Goal: Information Seeking & Learning: Learn about a topic

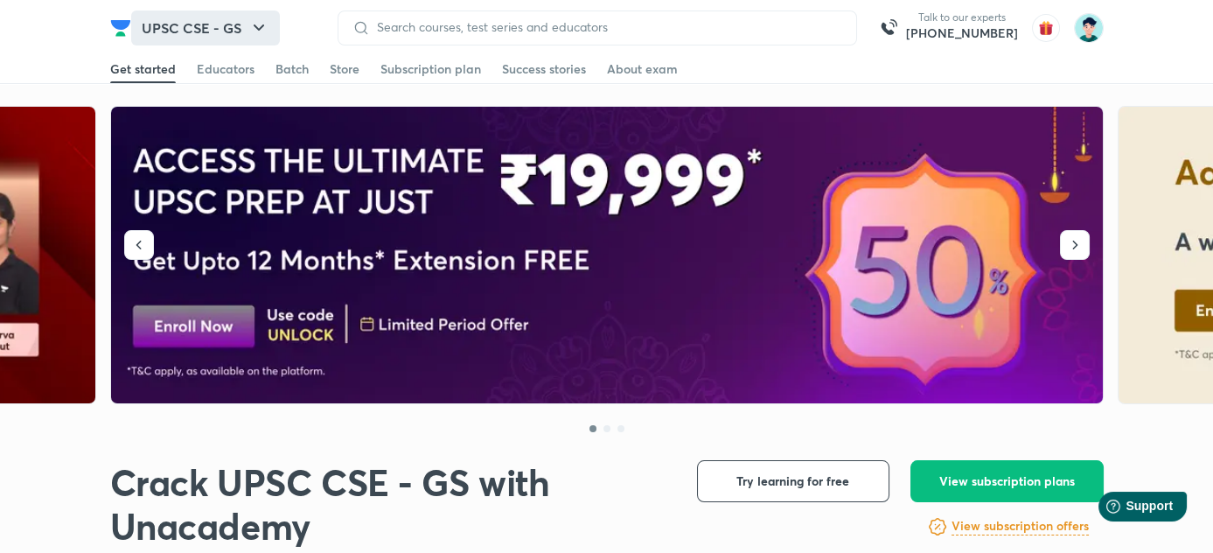
click at [233, 28] on button "UPSC CSE - GS" at bounding box center [205, 27] width 149 height 35
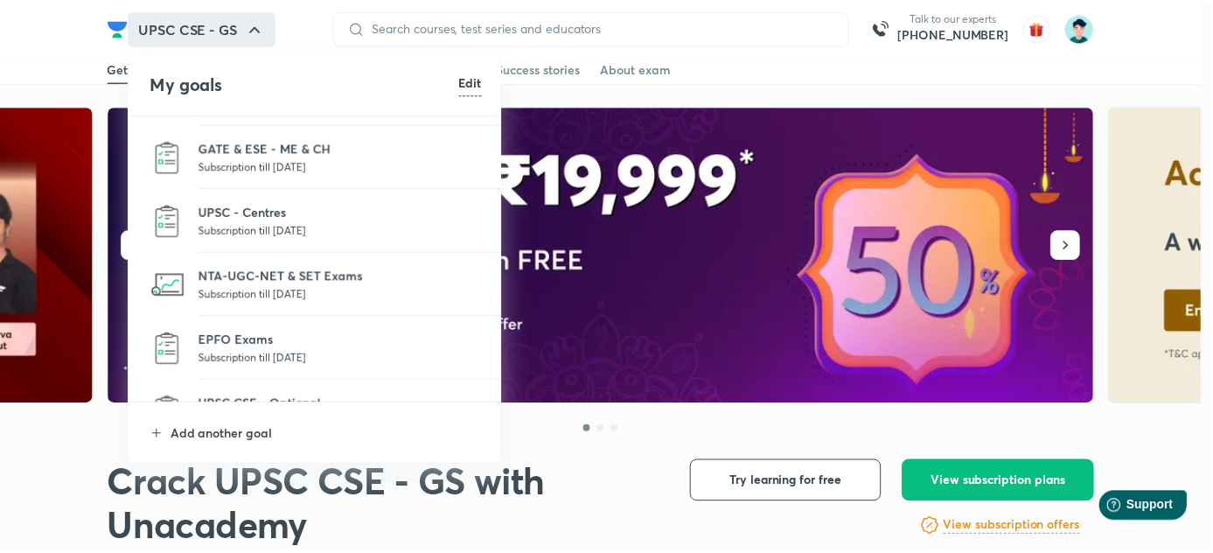
scroll to position [283, 0]
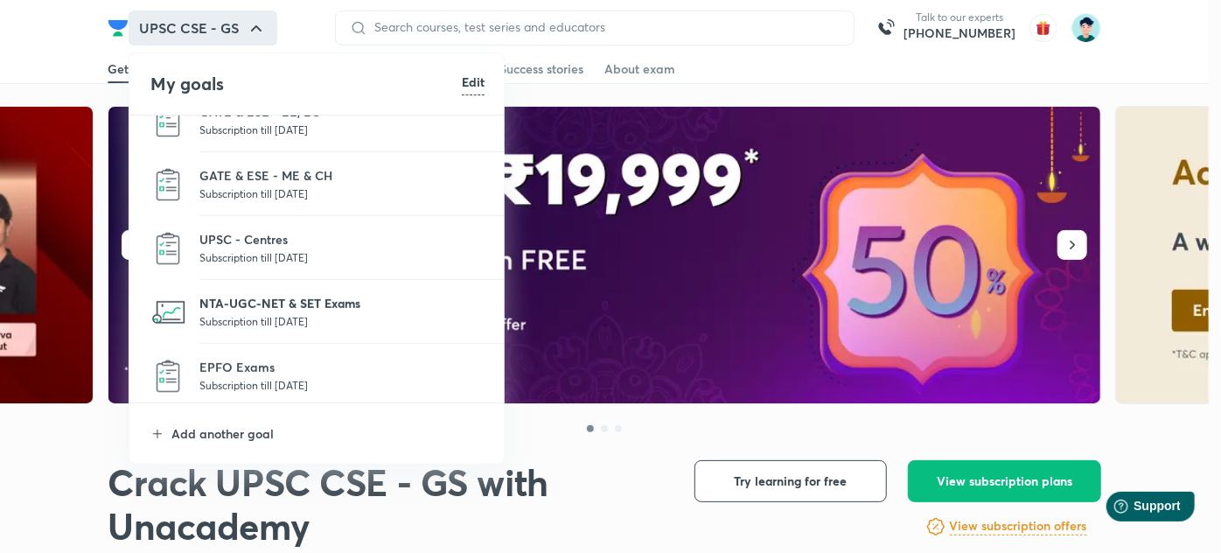
click at [292, 304] on p "NTA-UGC-NET & SET Exams" at bounding box center [341, 303] width 285 height 18
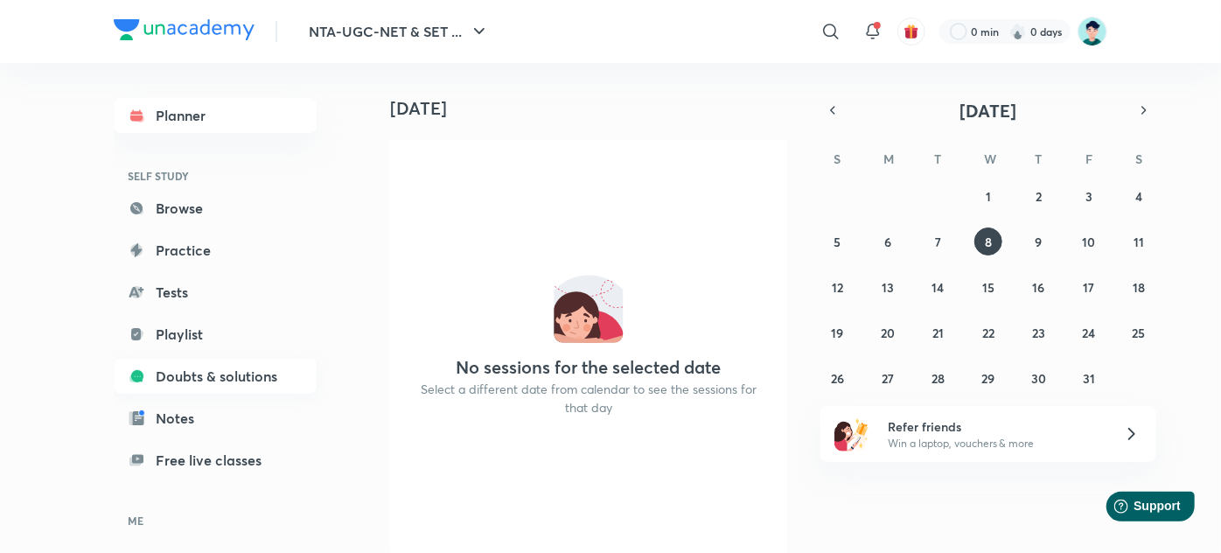
click at [265, 378] on link "Doubts & solutions" at bounding box center [215, 376] width 203 height 35
